Goal: Task Accomplishment & Management: Manage account settings

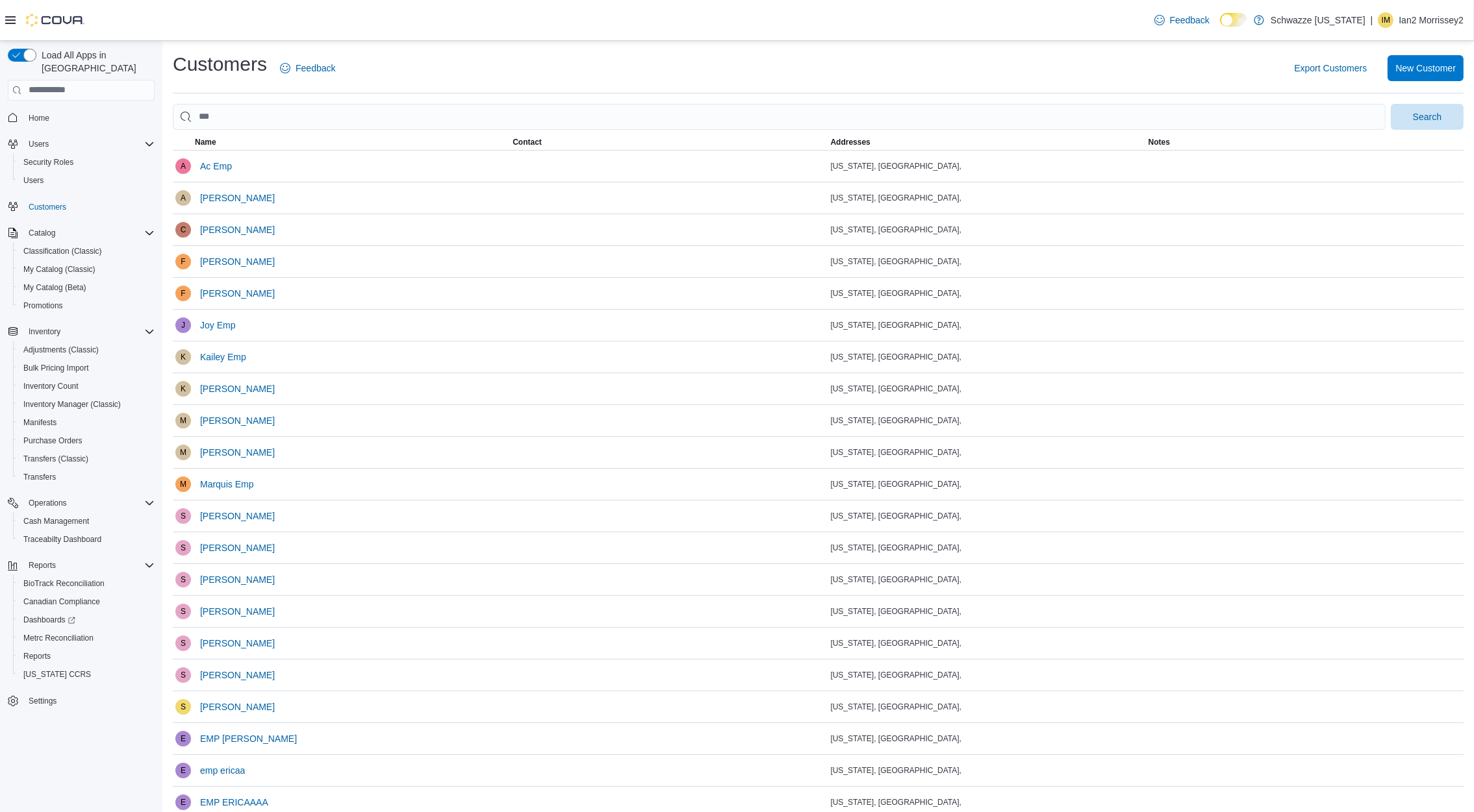
click at [46, 692] on button "Settings" at bounding box center [82, 701] width 157 height 19
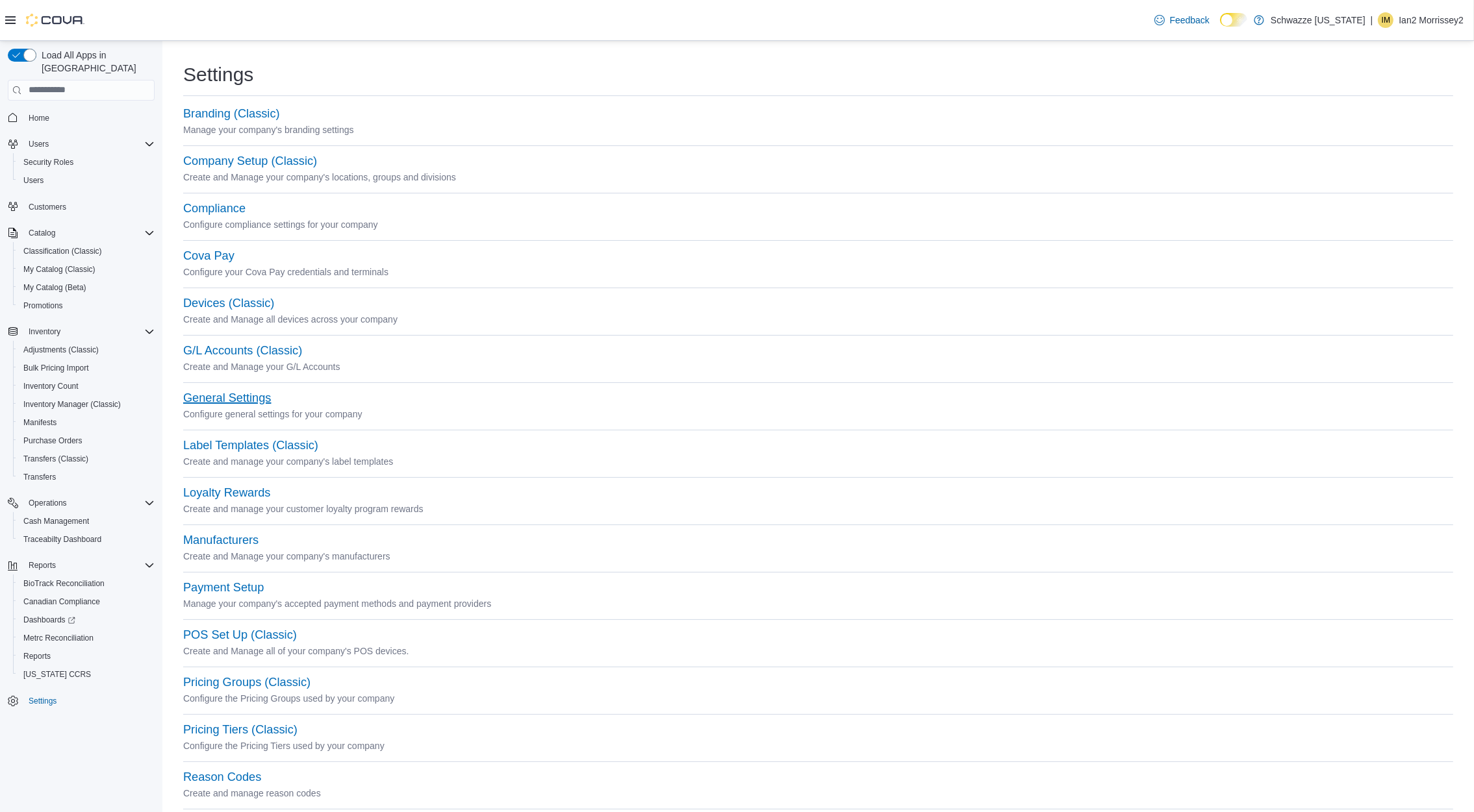
click at [240, 395] on button "General Settings" at bounding box center [226, 398] width 88 height 14
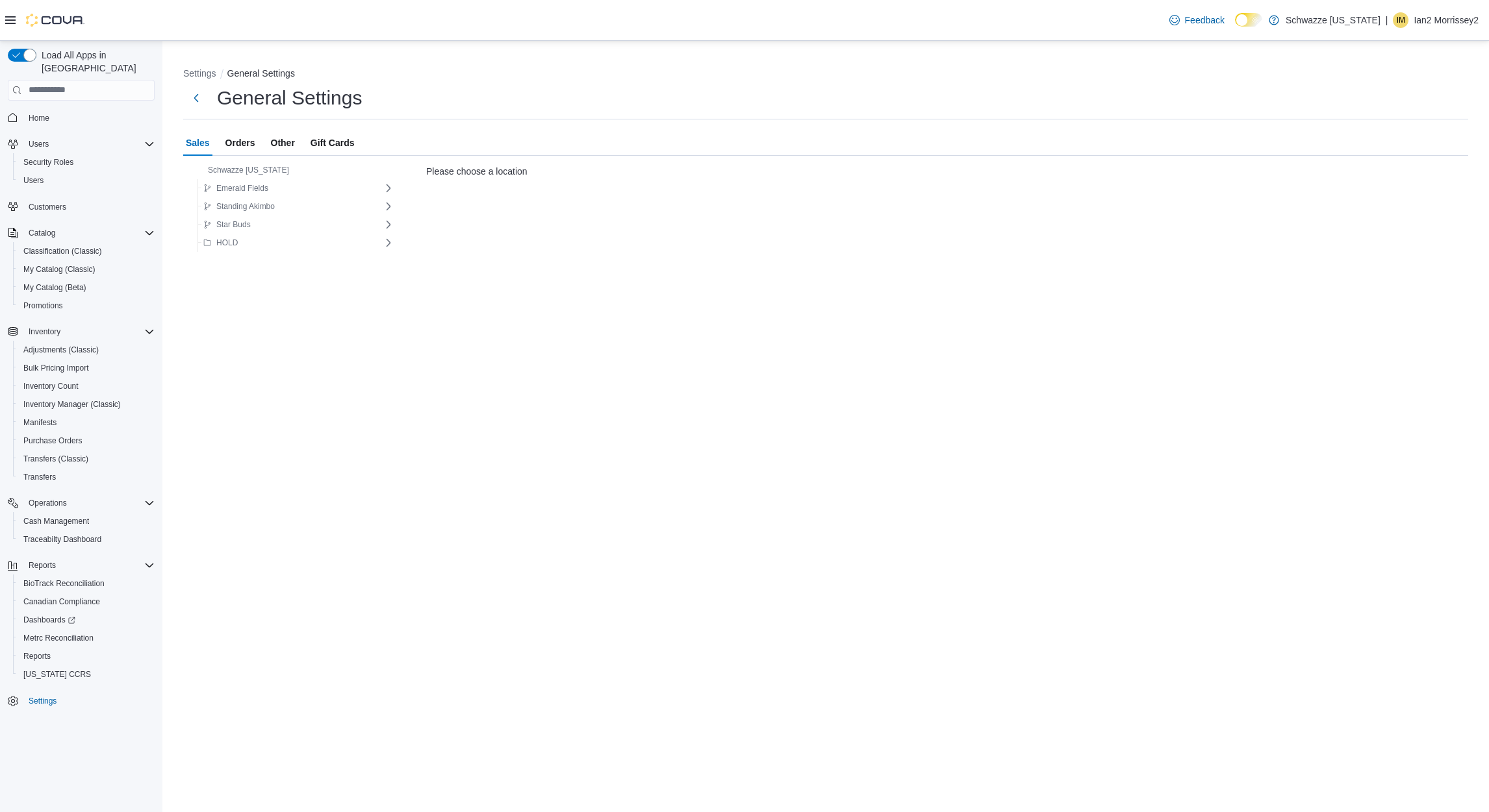
click at [234, 140] on span "Orders" at bounding box center [240, 143] width 30 height 26
click at [234, 194] on span "Emerald Fields" at bounding box center [236, 189] width 65 height 16
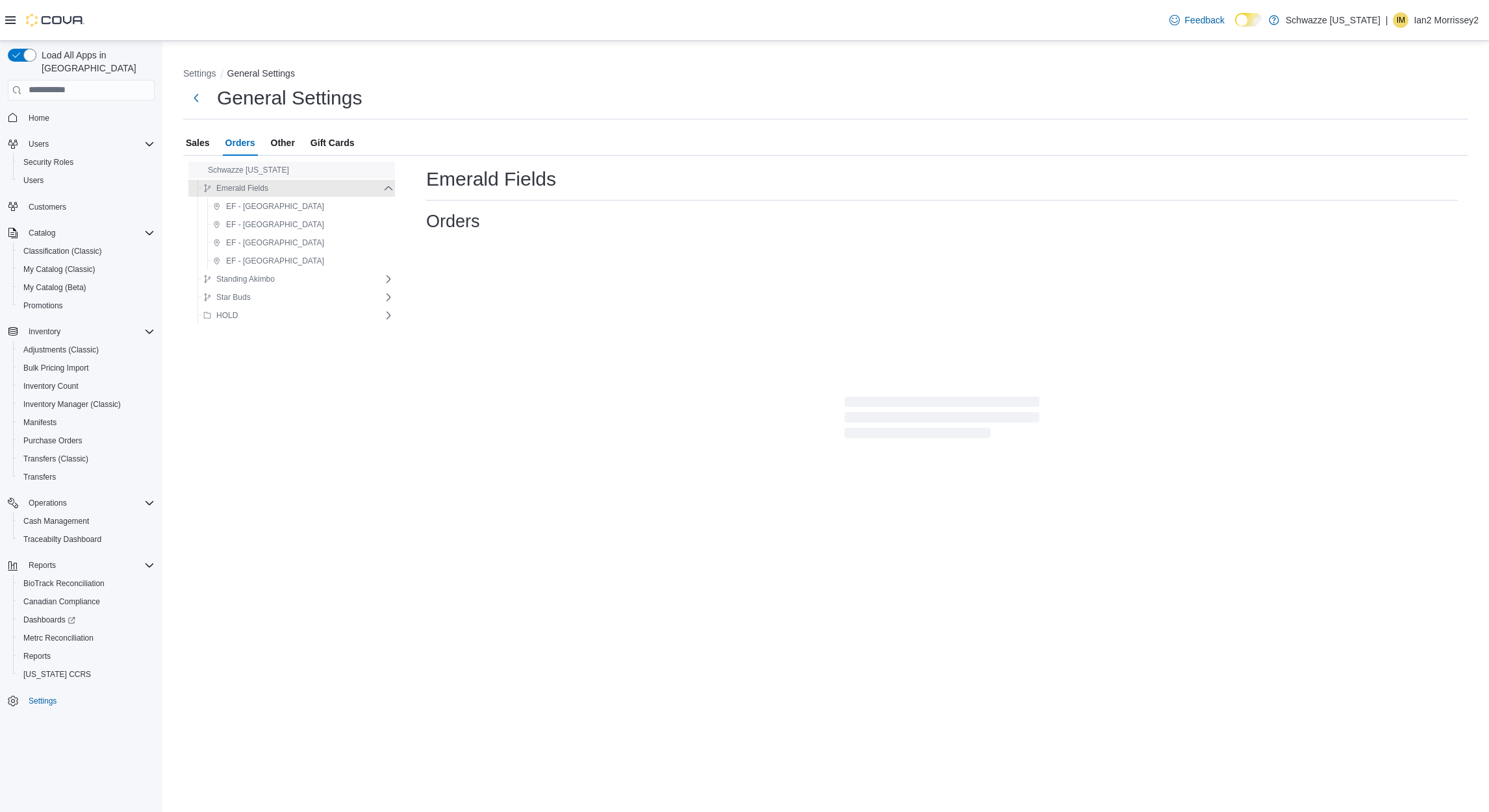
click at [255, 173] on span "Schwazze [US_STATE]" at bounding box center [248, 170] width 82 height 11
click at [193, 136] on span "Sales" at bounding box center [198, 143] width 24 height 26
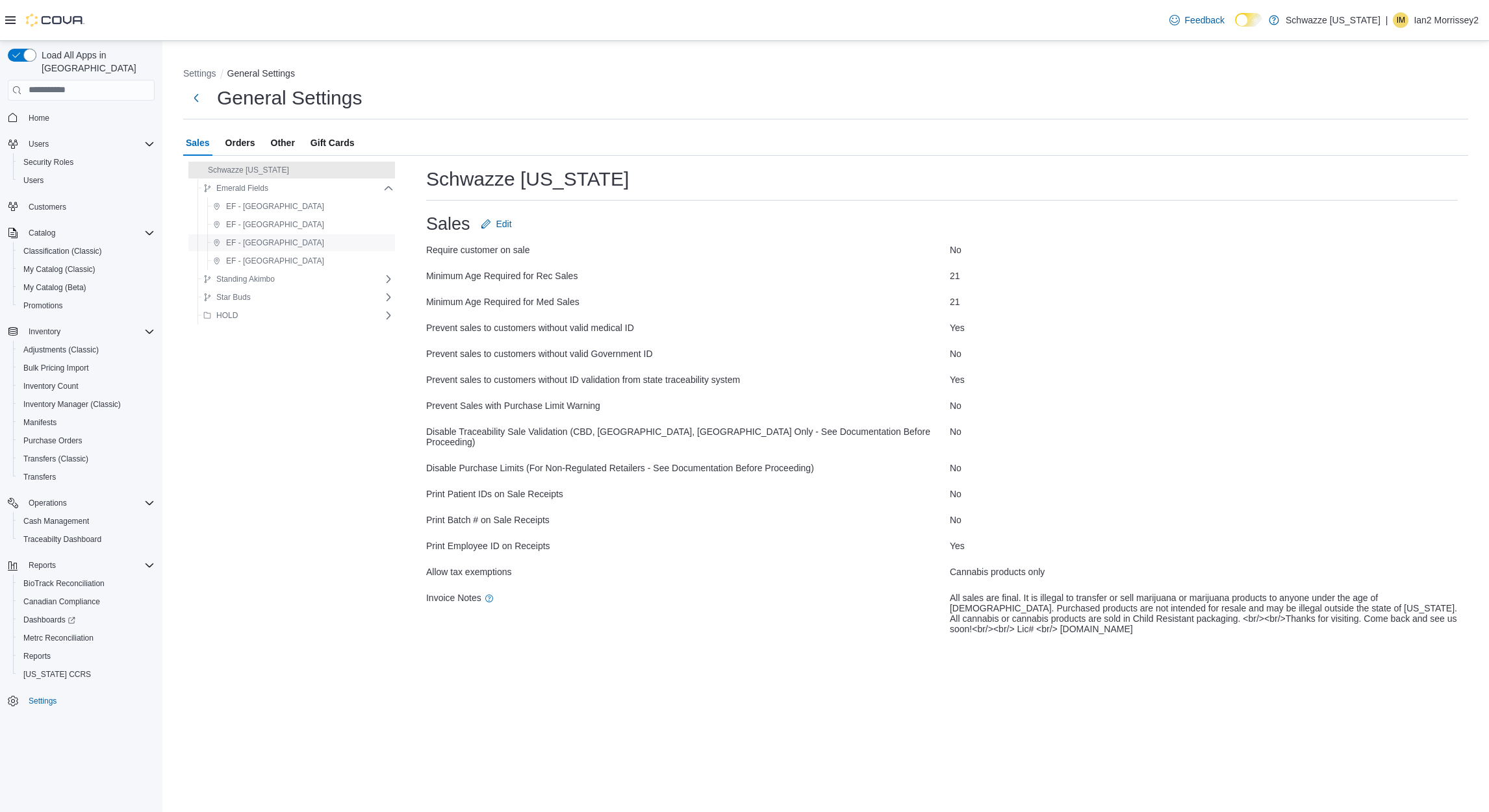
click at [268, 238] on span "EF - [GEOGRAPHIC_DATA]" at bounding box center [275, 243] width 98 height 11
click at [251, 292] on button "Star Buds" at bounding box center [226, 298] width 58 height 16
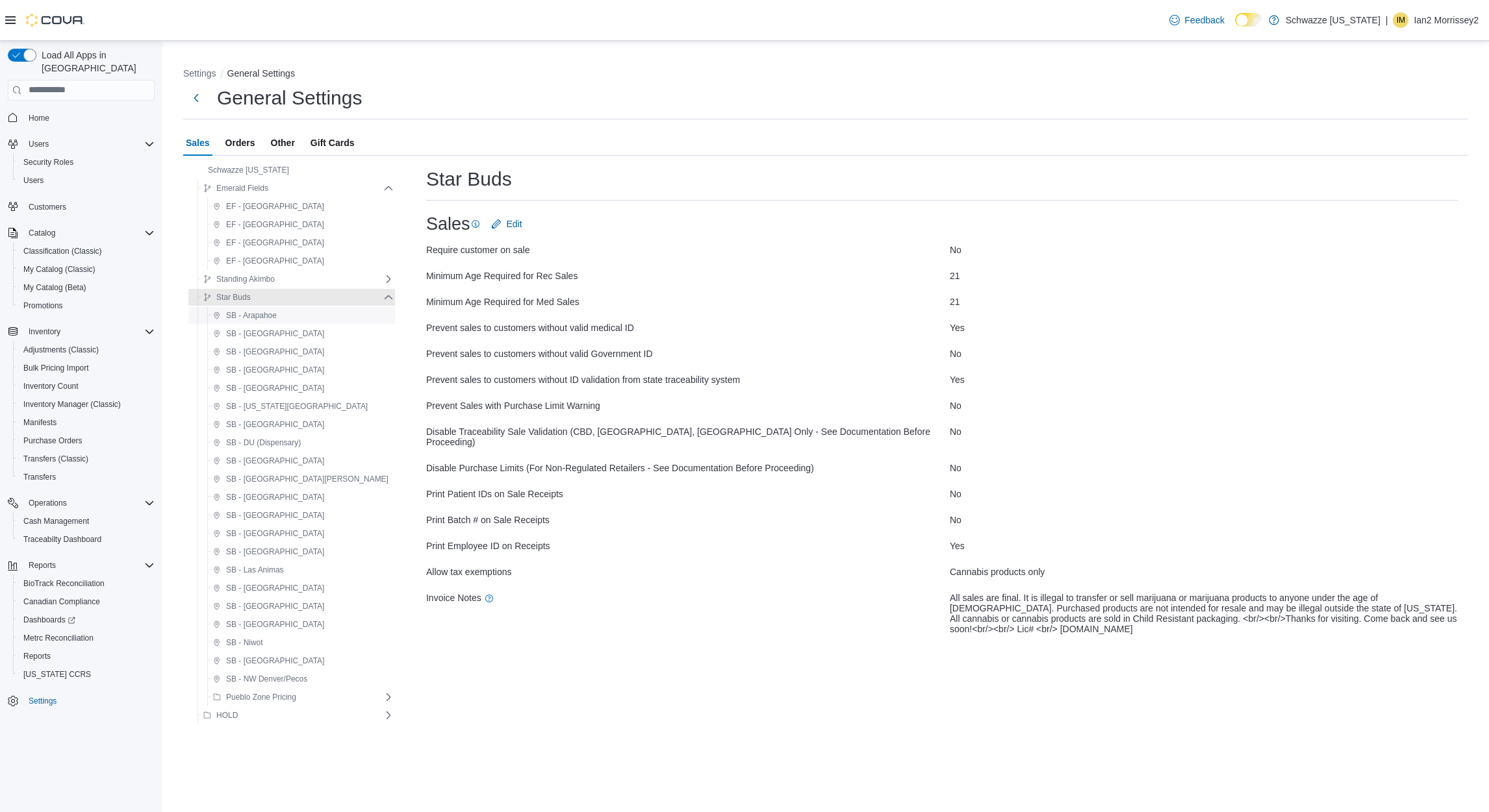
click at [271, 319] on span "SB - Arapahoe" at bounding box center [252, 316] width 51 height 11
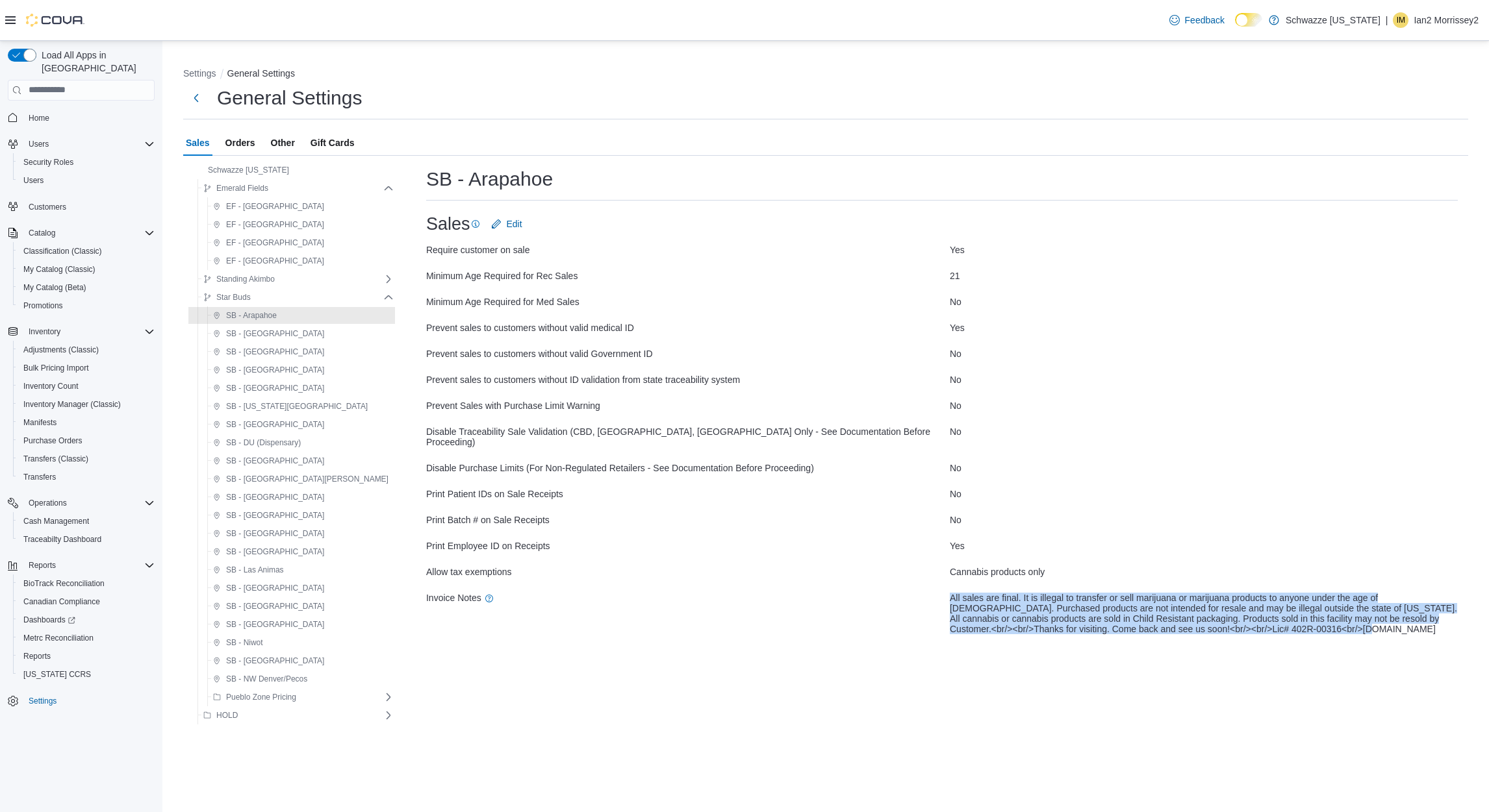
drag, startPoint x: 899, startPoint y: 575, endPoint x: 1188, endPoint y: 646, distance: 297.6
click at [1188, 646] on div "SB - Arapahoe Sales Edit Require customer on sale Yes Minimum Age Required for …" at bounding box center [942, 443] width 1052 height 574
drag, startPoint x: 1188, startPoint y: 646, endPoint x: 1169, endPoint y: 654, distance: 20.6
click at [1169, 654] on div "SB - Arapahoe Sales Edit Require customer on sale Yes Minimum Age Required for …" at bounding box center [942, 443] width 1052 height 574
